Goal: Find specific page/section: Find specific page/section

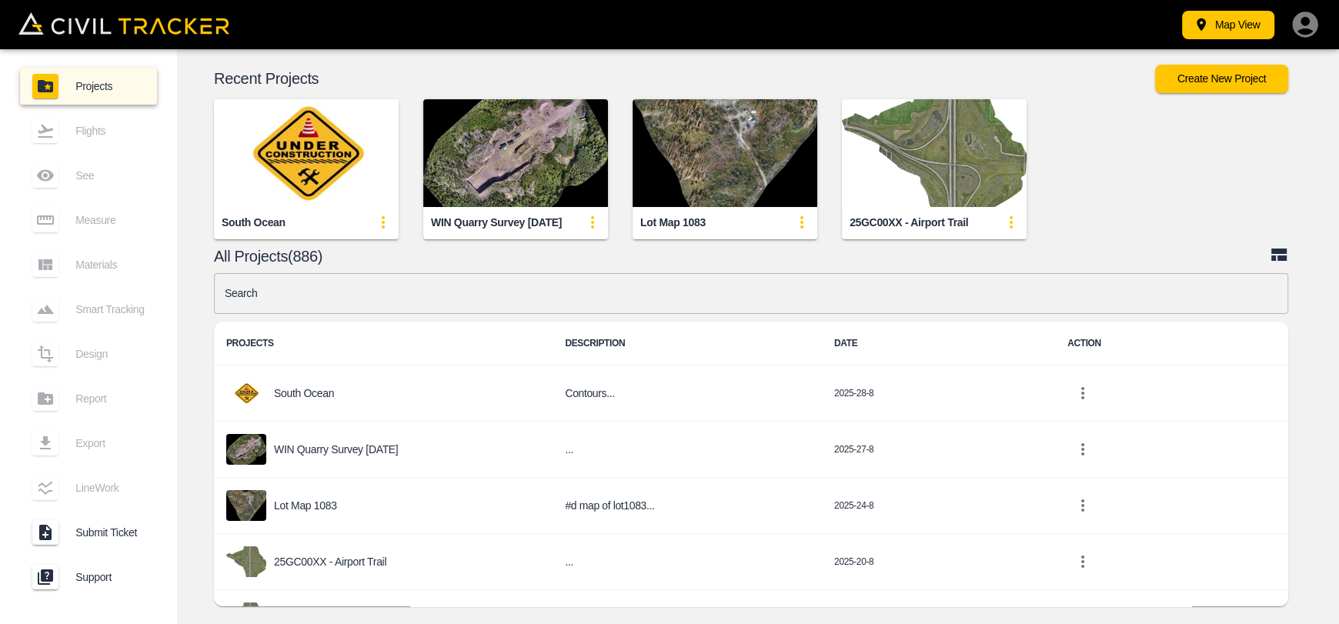
click at [913, 187] on img "button" at bounding box center [934, 153] width 185 height 108
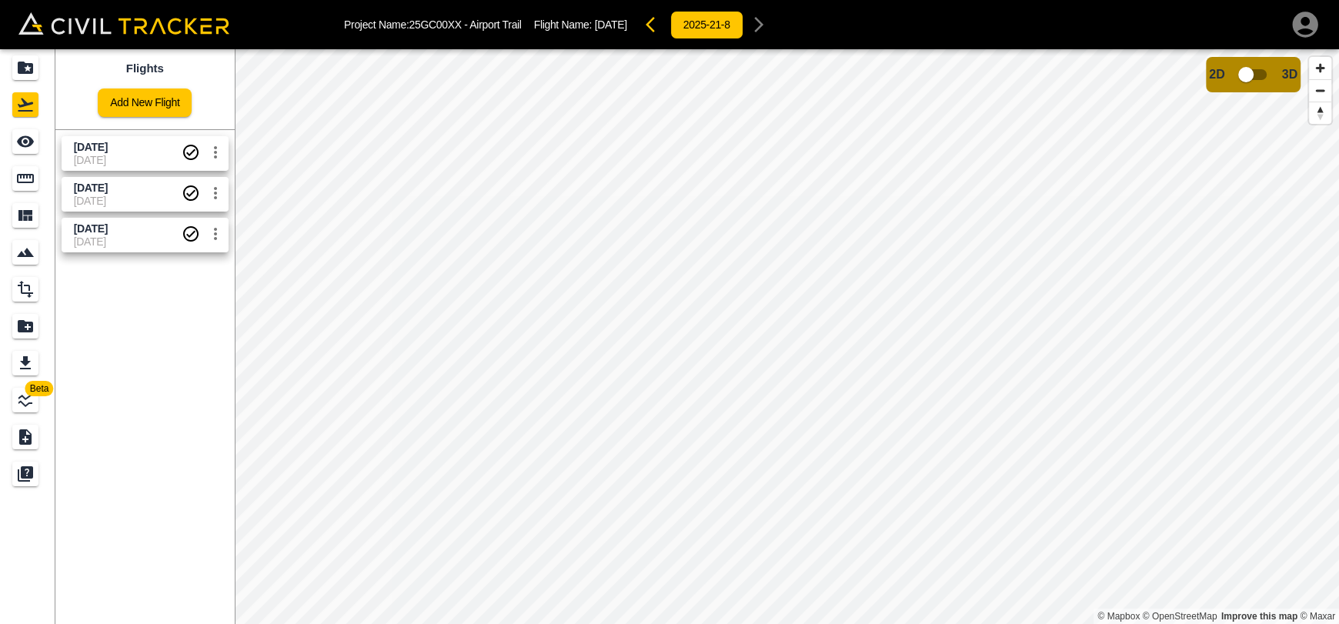
click at [156, 165] on span "[DATE]" at bounding box center [128, 160] width 108 height 12
click at [40, 190] on div "Measure" at bounding box center [27, 178] width 31 height 25
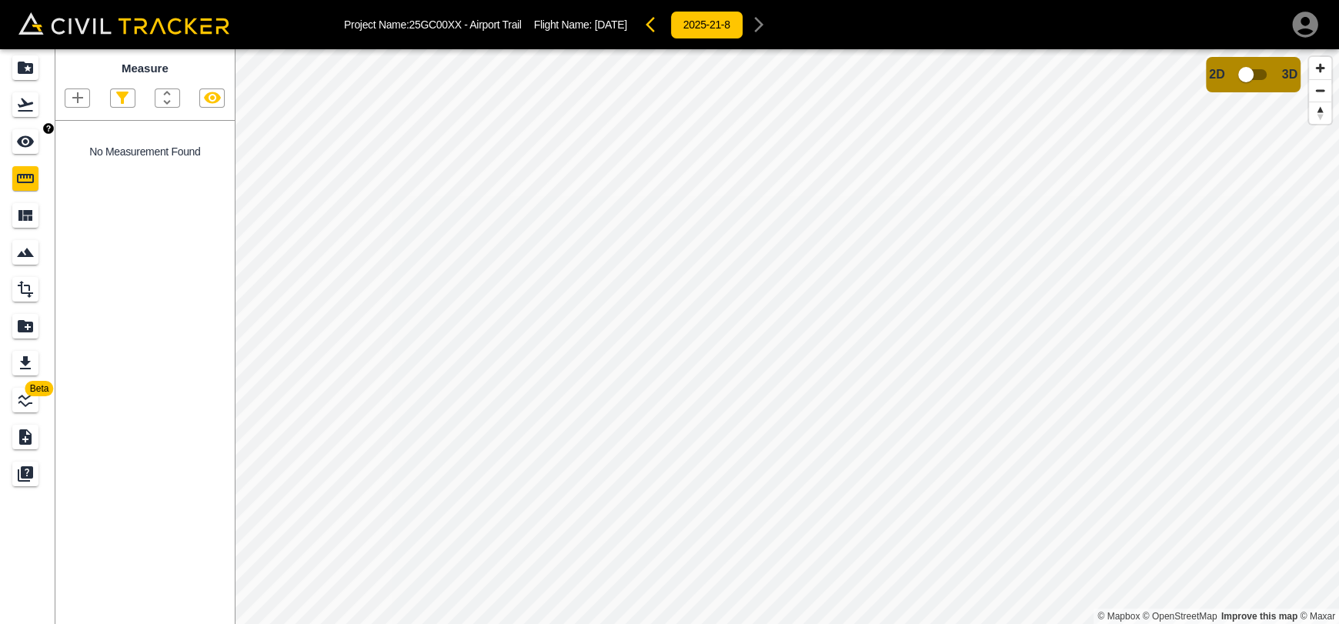
click at [27, 118] on link at bounding box center [27, 104] width 55 height 37
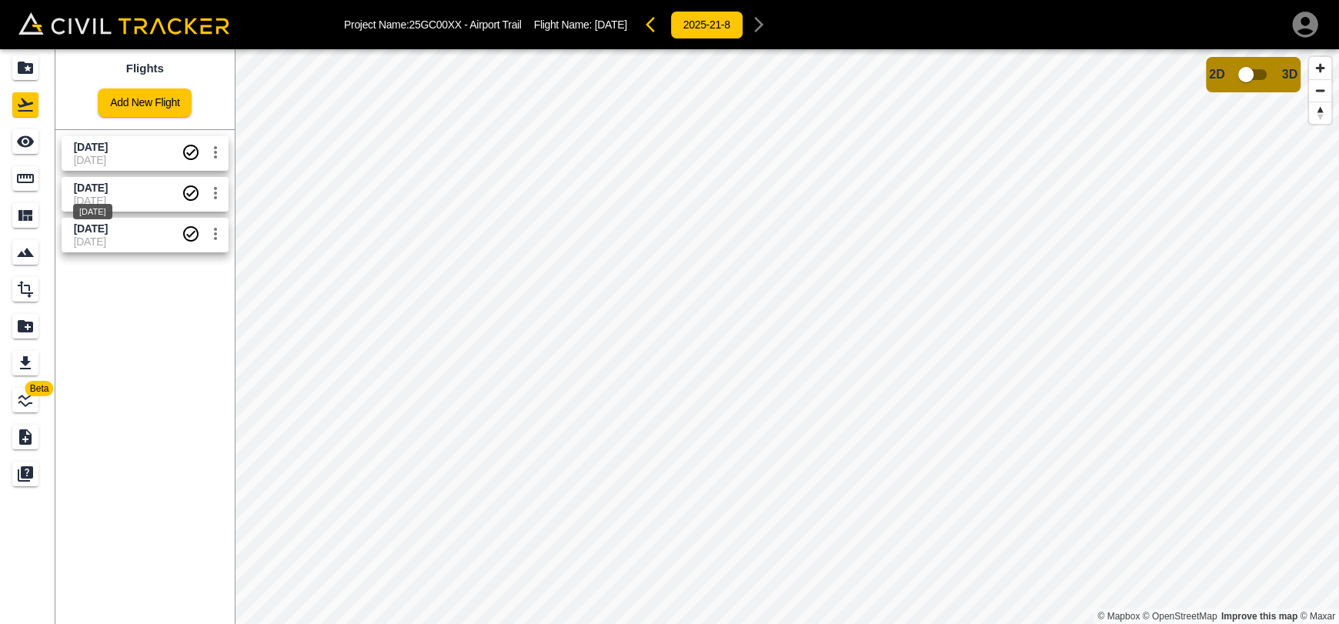
click at [81, 192] on span "[DATE]" at bounding box center [91, 188] width 34 height 12
click at [19, 179] on icon "Measure" at bounding box center [25, 178] width 18 height 18
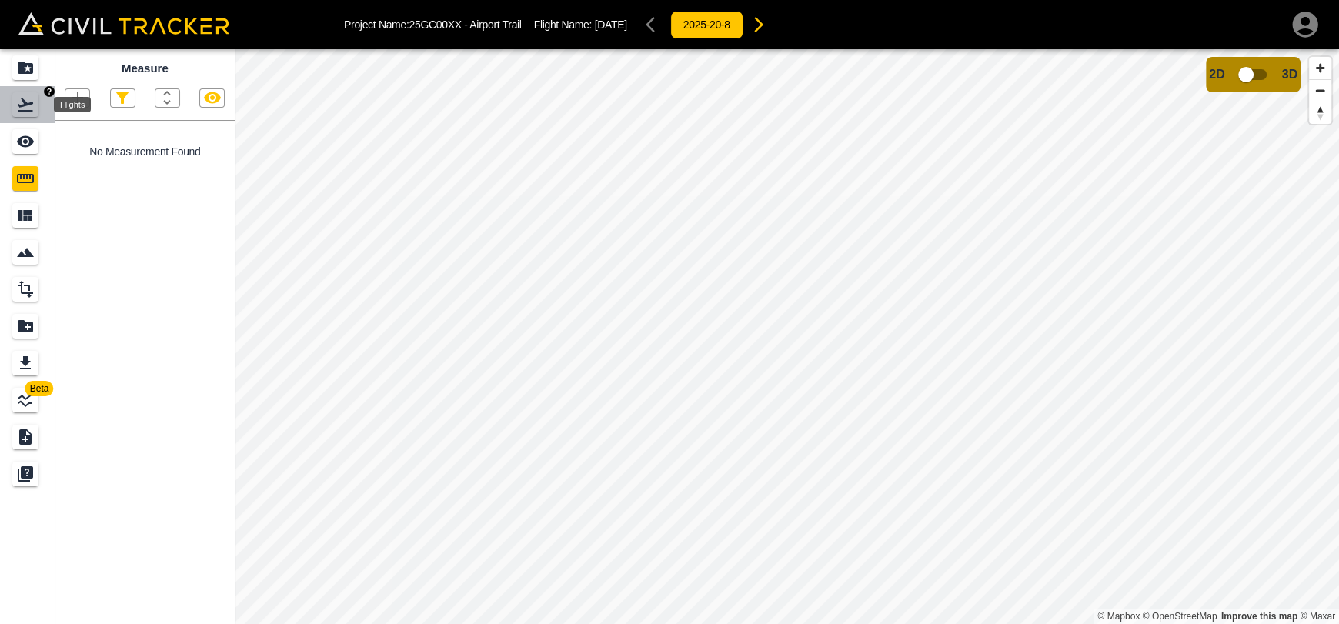
click at [27, 107] on icon "Flights" at bounding box center [25, 104] width 18 height 18
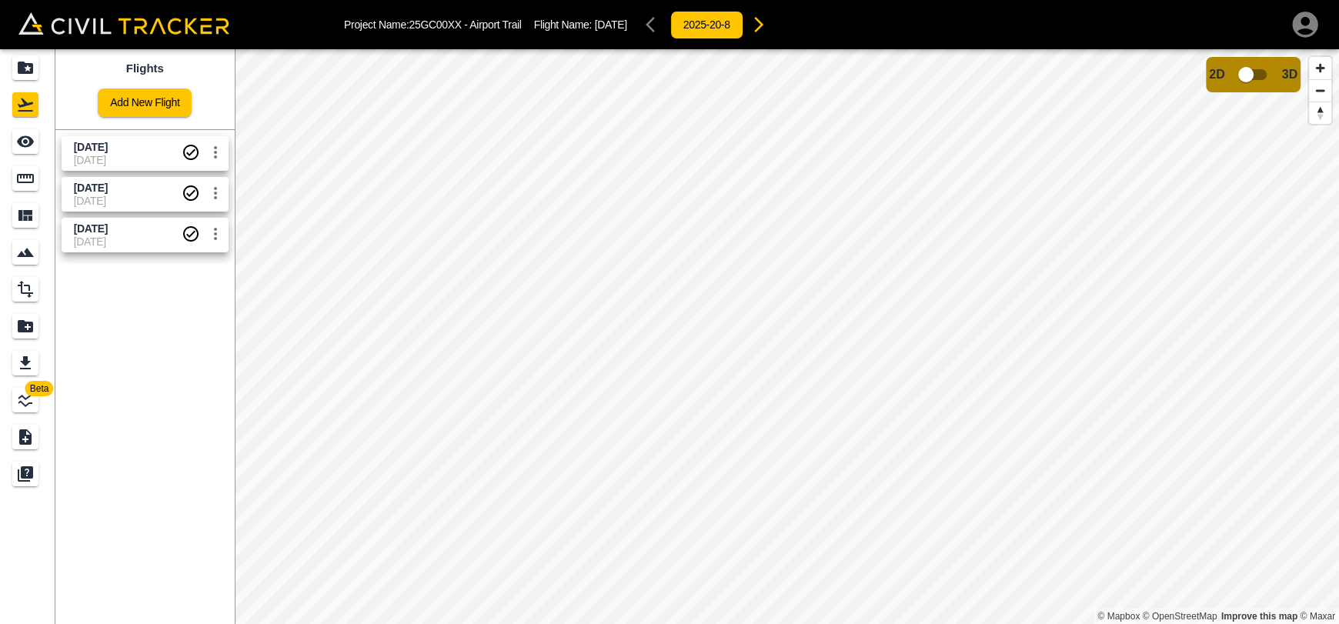
click at [125, 156] on span "[DATE]" at bounding box center [128, 160] width 108 height 12
click at [32, 143] on icon "See" at bounding box center [25, 142] width 17 height 12
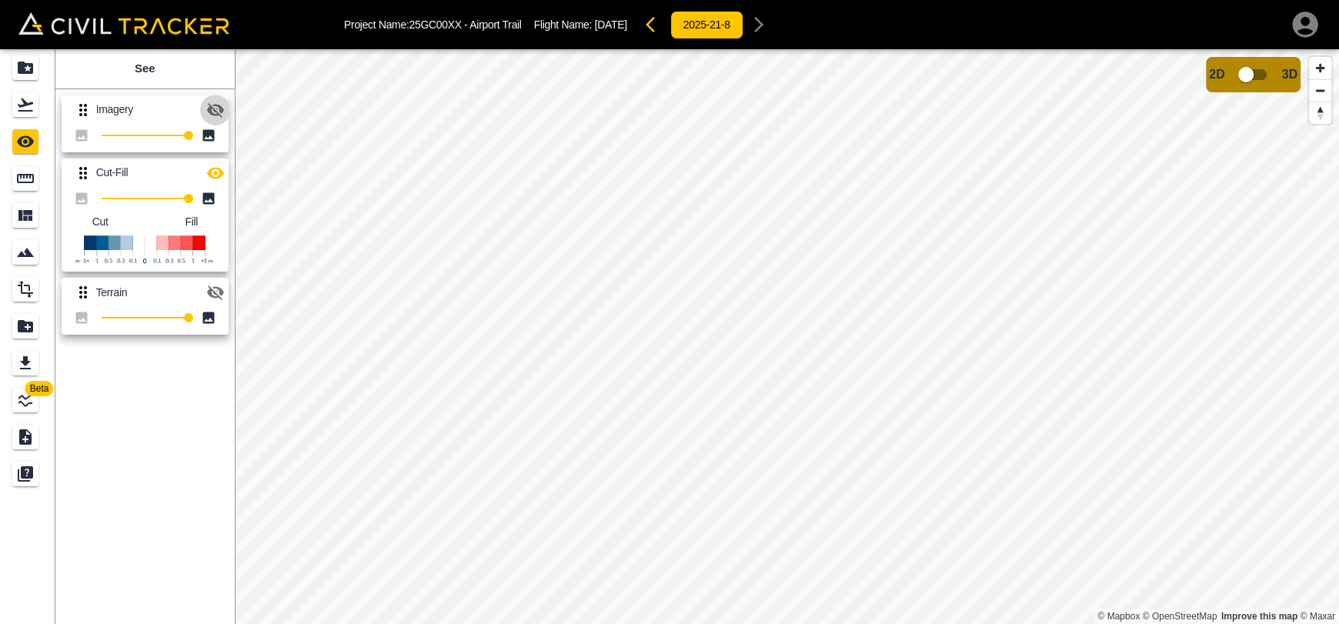
click at [215, 113] on icon "button" at bounding box center [215, 110] width 18 height 18
click at [213, 172] on icon "button" at bounding box center [215, 173] width 17 height 12
click at [212, 170] on icon "button" at bounding box center [215, 173] width 17 height 15
click at [212, 170] on icon "button" at bounding box center [215, 173] width 17 height 12
click at [223, 105] on icon "button" at bounding box center [215, 110] width 18 height 18
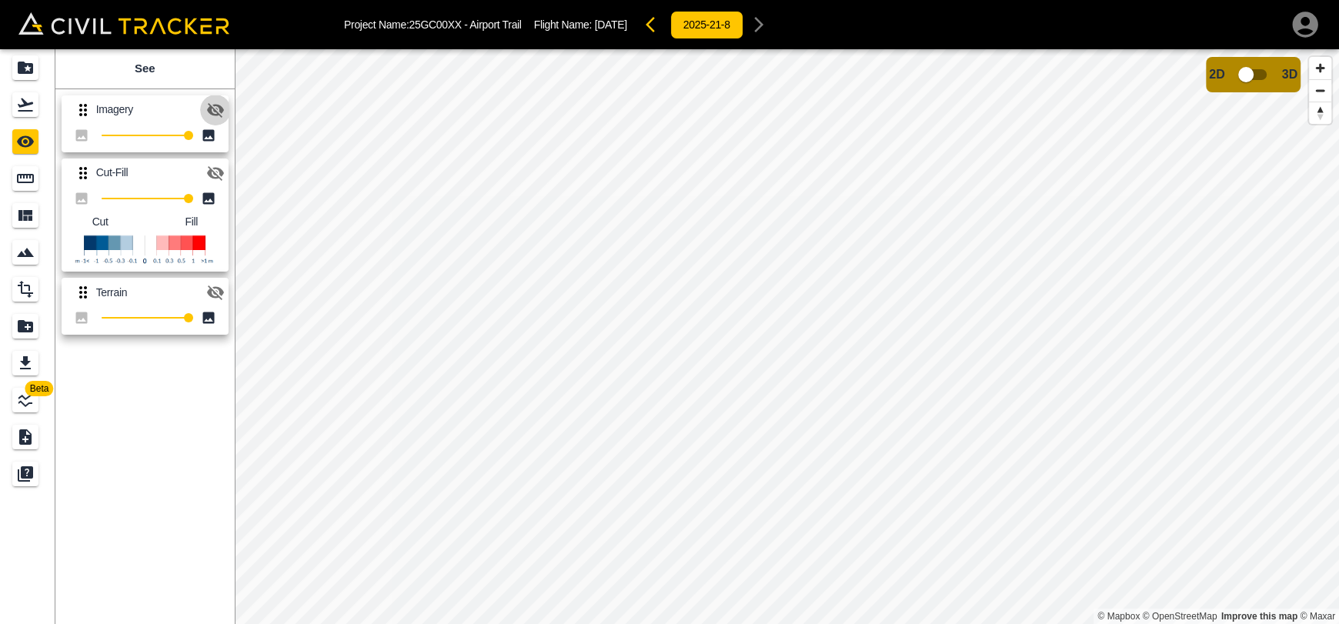
click at [223, 105] on icon "button" at bounding box center [215, 110] width 18 height 18
click at [1246, 76] on input "checkbox" at bounding box center [1246, 74] width 88 height 29
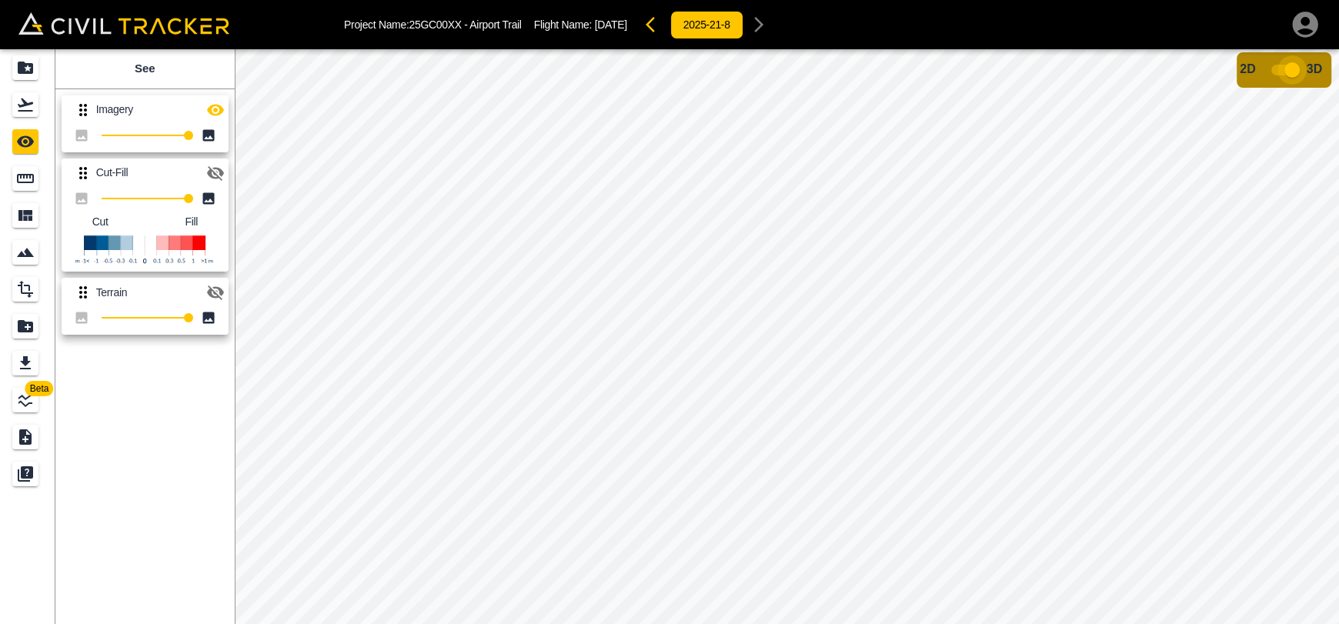
click at [1285, 72] on input "checkbox" at bounding box center [1292, 69] width 88 height 29
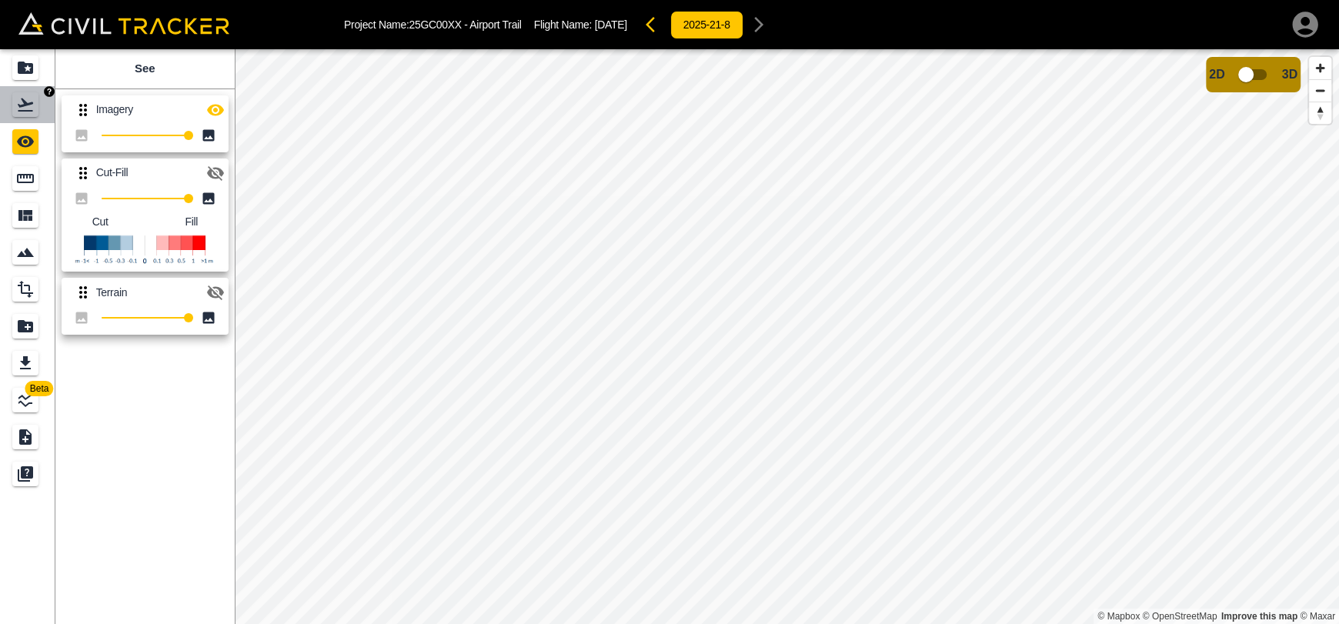
click at [43, 112] on link at bounding box center [27, 104] width 55 height 37
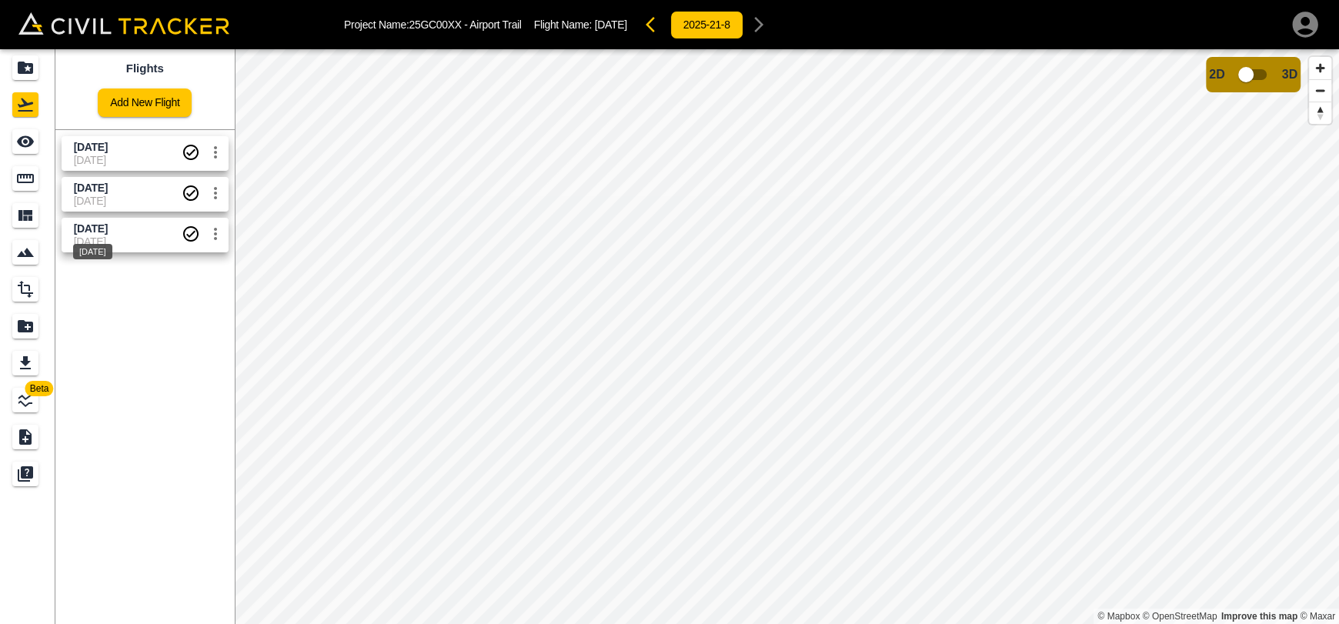
click at [114, 239] on div "[DATE]" at bounding box center [93, 247] width 42 height 28
click at [86, 231] on span "[DATE]" at bounding box center [91, 228] width 34 height 12
click at [1247, 66] on input "checkbox" at bounding box center [1246, 74] width 88 height 29
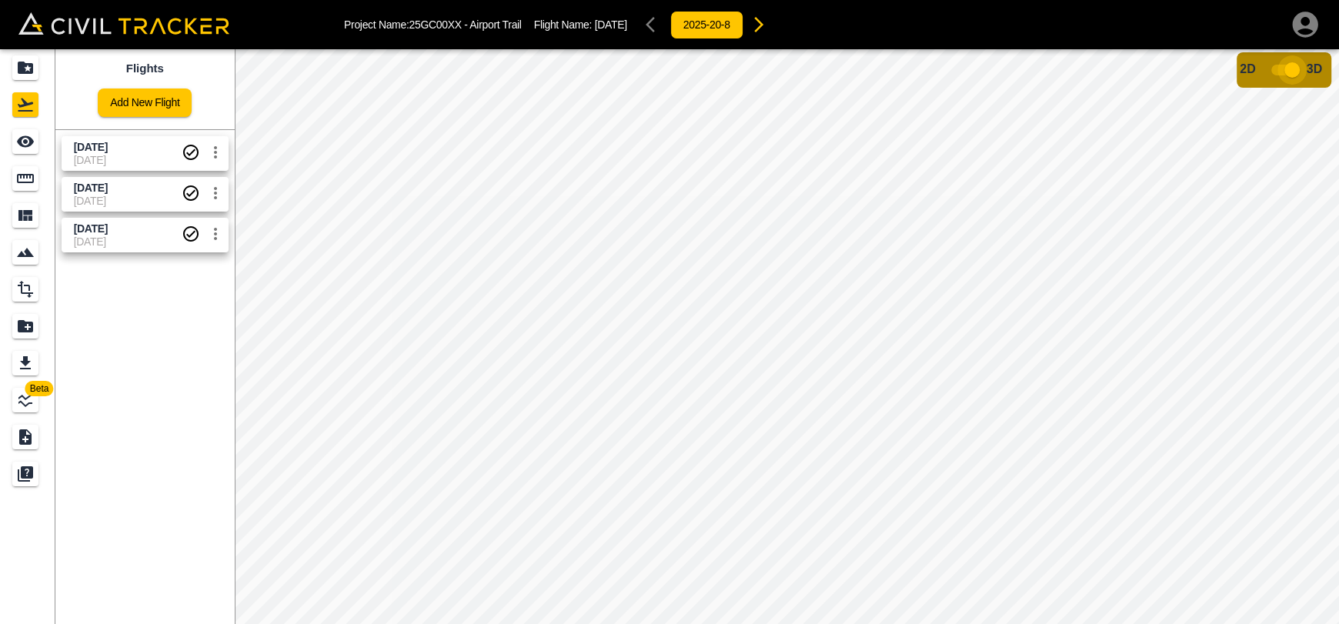
click at [1279, 74] on input "checkbox" at bounding box center [1292, 69] width 88 height 29
drag, startPoint x: 10, startPoint y: 68, endPoint x: 996, endPoint y: 0, distance: 988.0
click at [10, 68] on link at bounding box center [27, 67] width 55 height 37
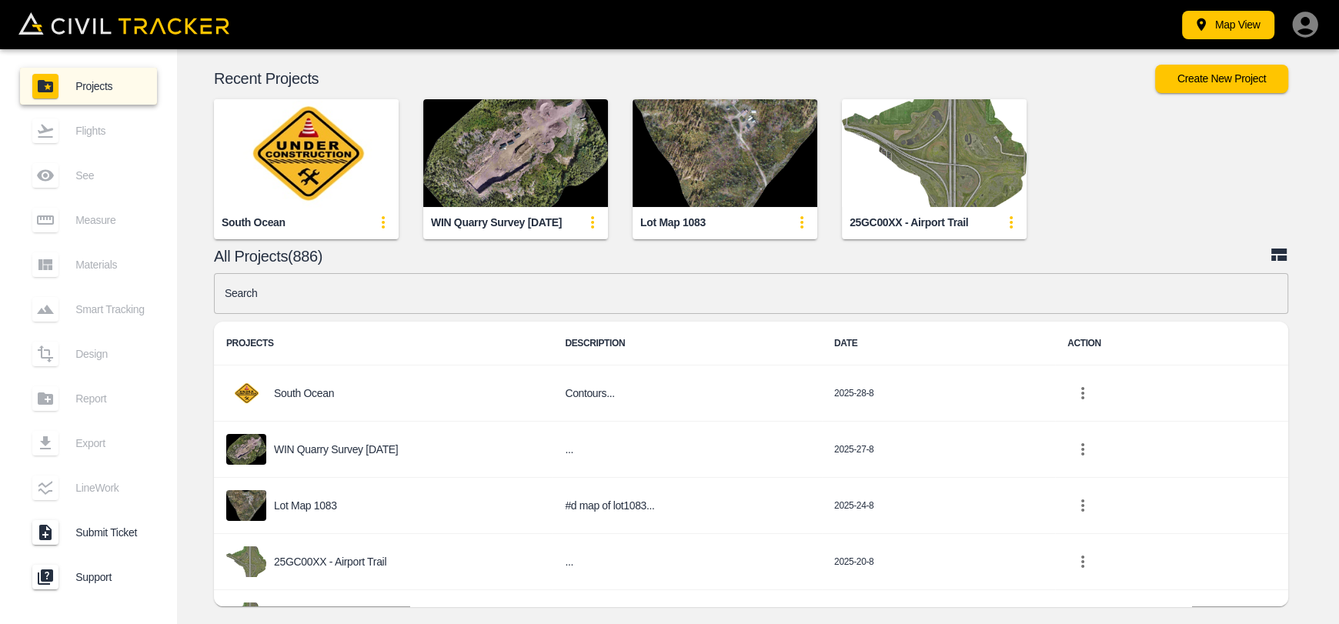
click at [554, 285] on input "text" at bounding box center [751, 293] width 1074 height 41
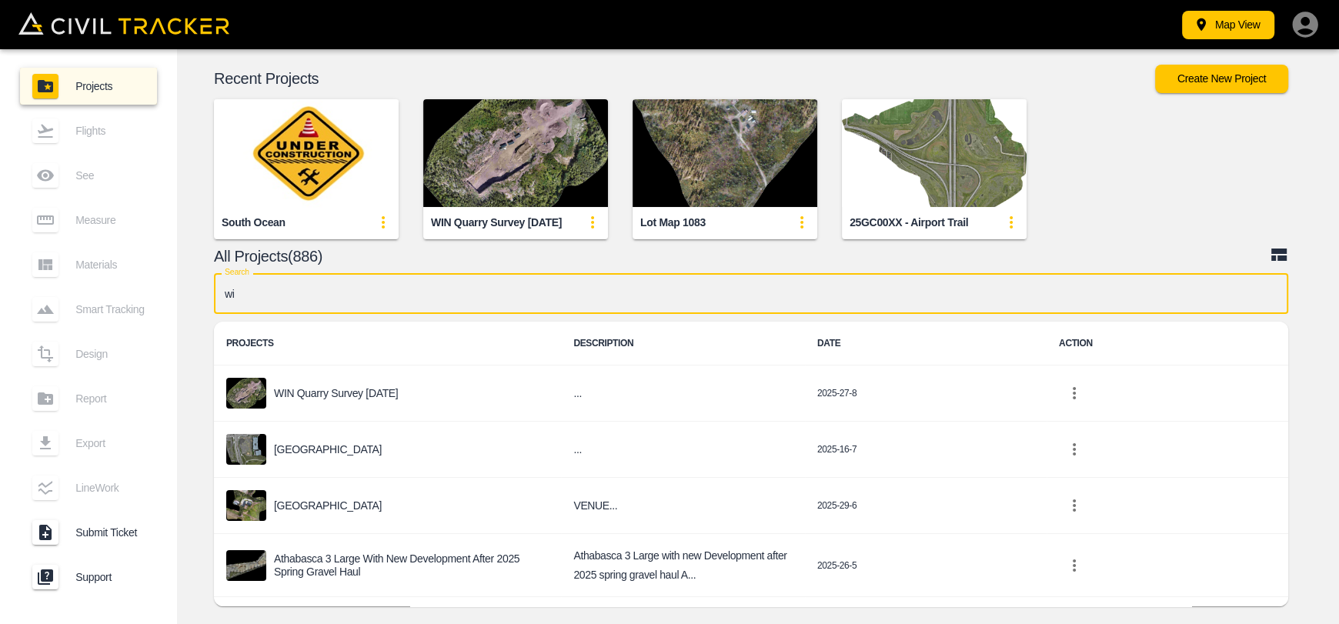
type input "win"
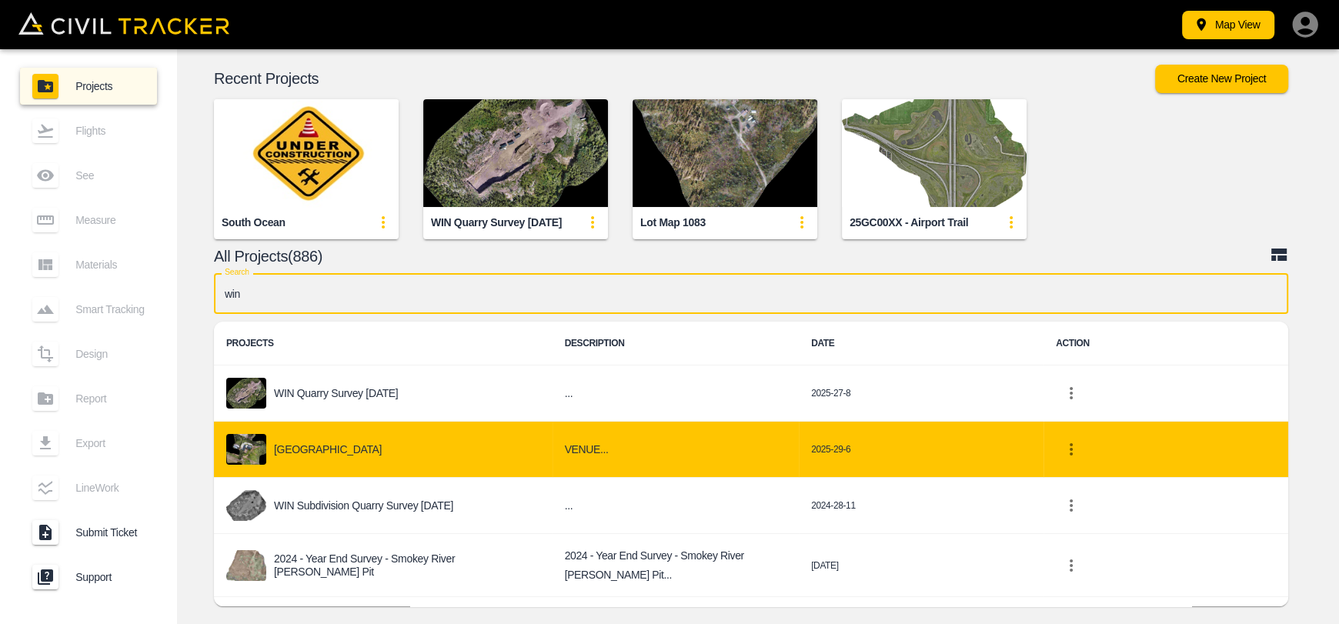
scroll to position [76, 0]
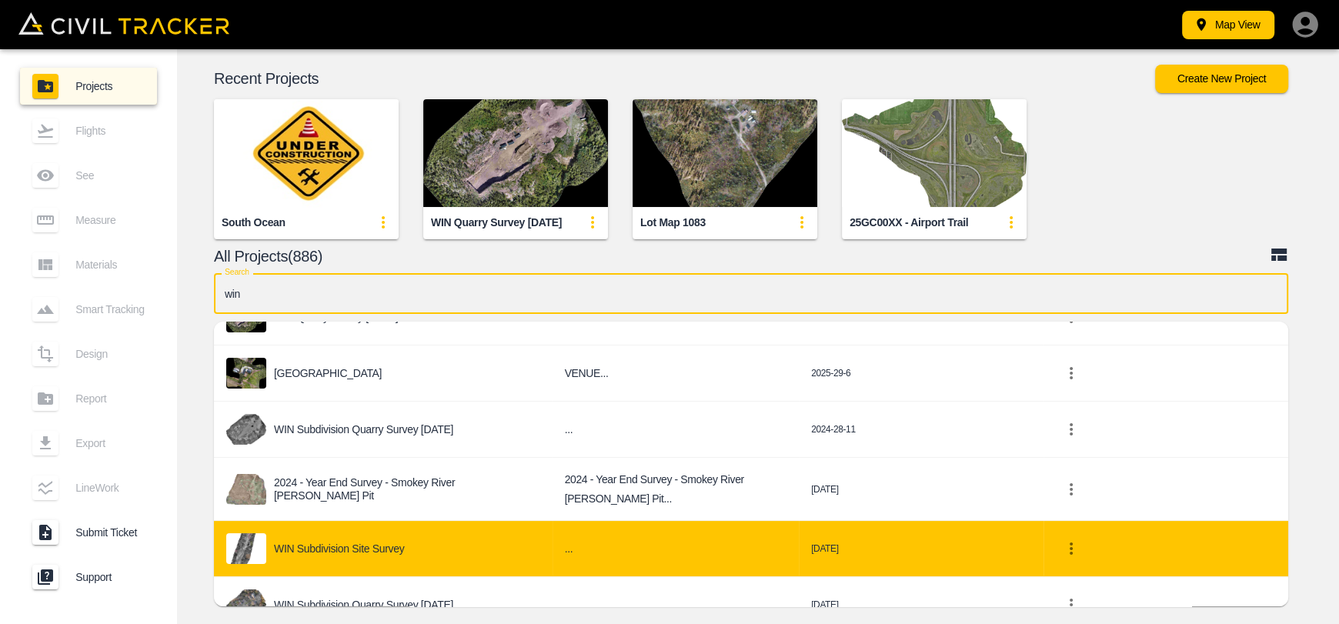
click at [412, 562] on div "WIN Subdivision Site Survey" at bounding box center [383, 548] width 314 height 31
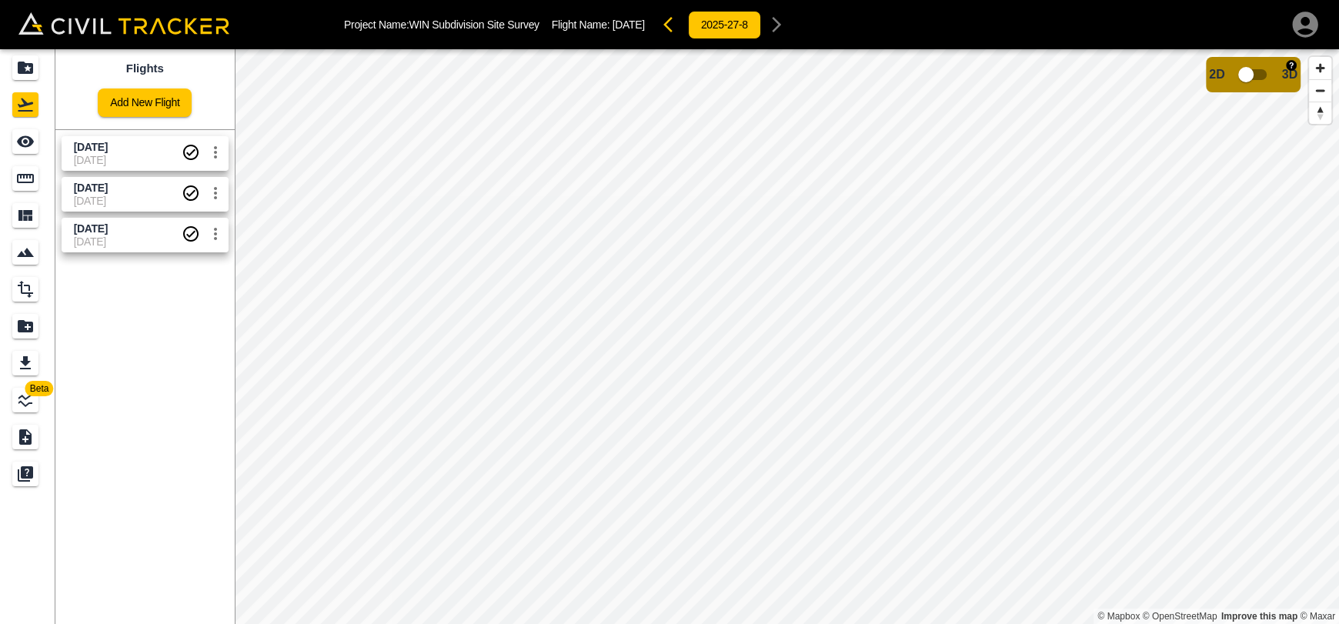
click at [1243, 78] on input "checkbox" at bounding box center [1246, 74] width 88 height 29
click at [1289, 72] on input "checkbox" at bounding box center [1292, 69] width 88 height 29
click at [33, 72] on icon "Projects" at bounding box center [25, 67] width 18 height 18
